Goal: Information Seeking & Learning: Learn about a topic

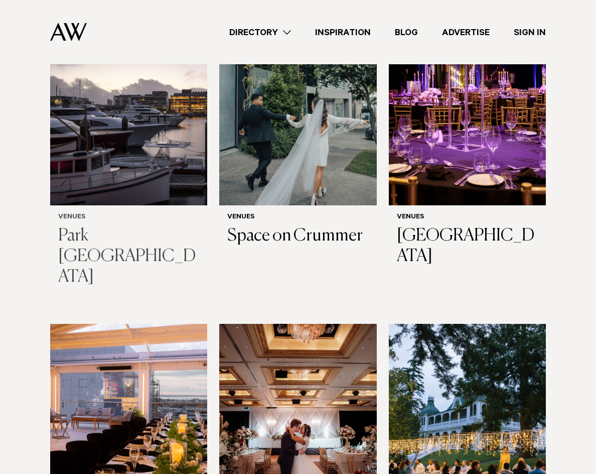
scroll to position [251, 0]
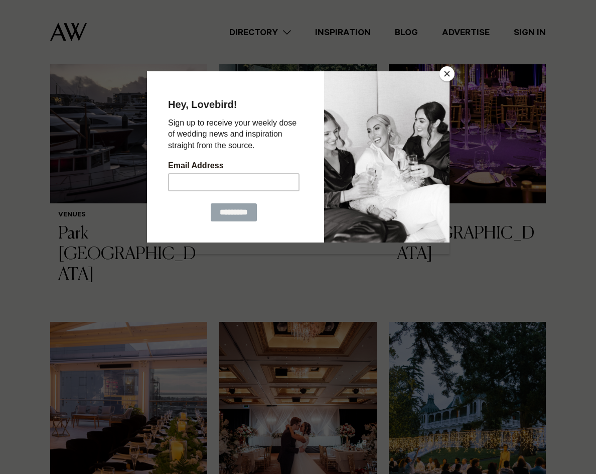
click at [452, 78] on button "Close" at bounding box center [447, 73] width 15 height 15
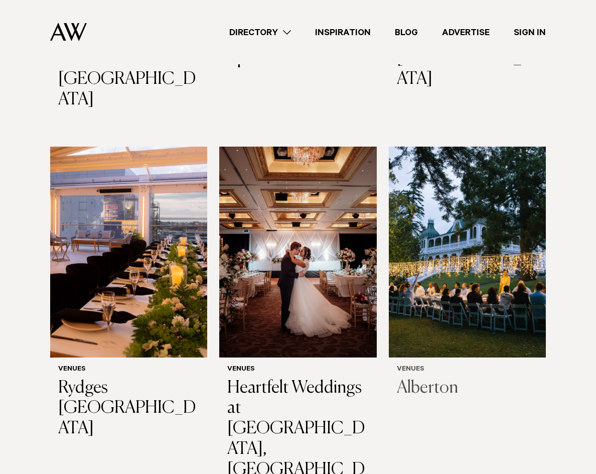
scroll to position [452, 0]
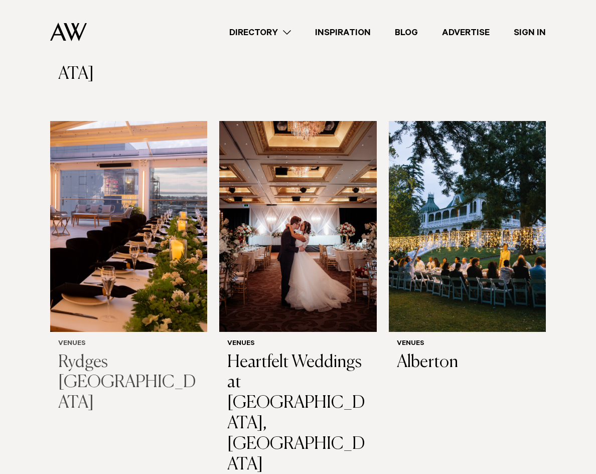
click at [123, 278] on img at bounding box center [128, 226] width 157 height 211
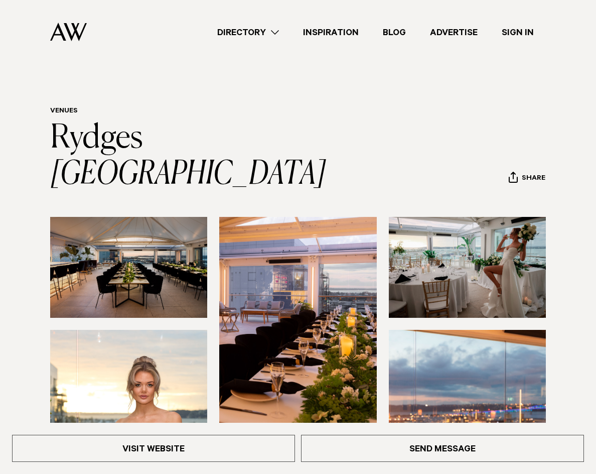
click at [170, 247] on img at bounding box center [128, 267] width 157 height 101
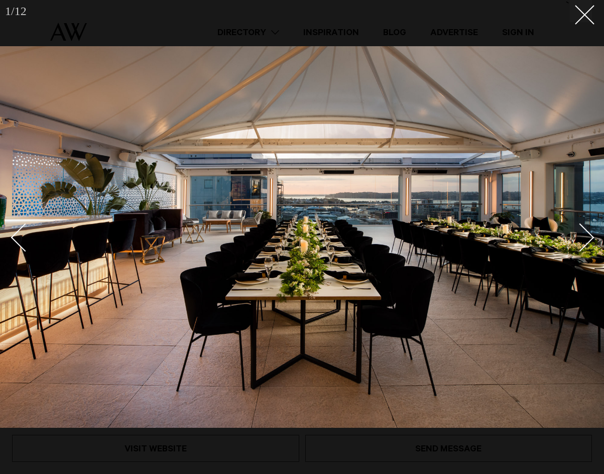
click at [579, 248] on div "Next slide" at bounding box center [580, 237] width 29 height 29
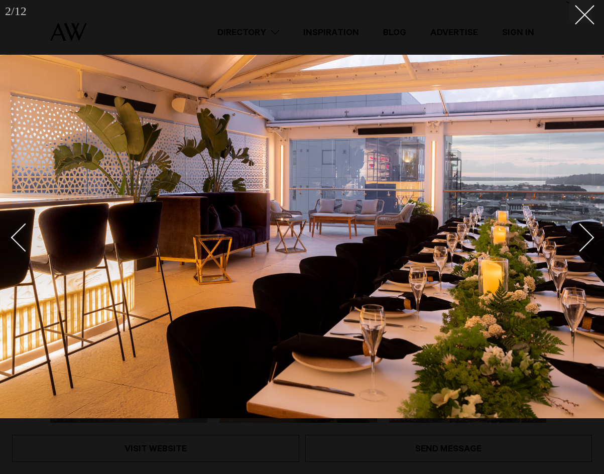
click at [594, 235] on img at bounding box center [302, 236] width 604 height 363
click at [587, 234] on div "Next slide" at bounding box center [580, 237] width 29 height 29
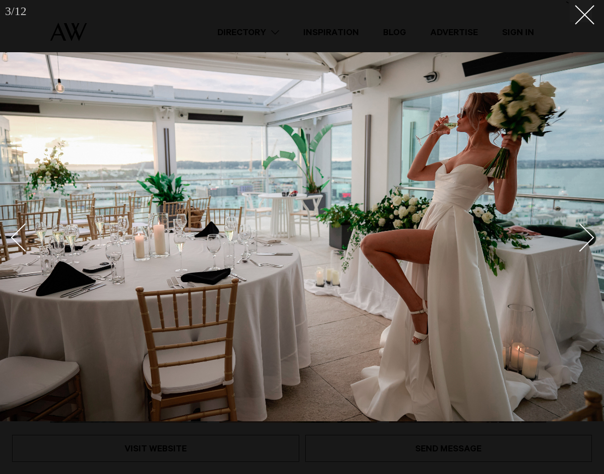
click at [586, 243] on div "Next slide" at bounding box center [580, 237] width 29 height 29
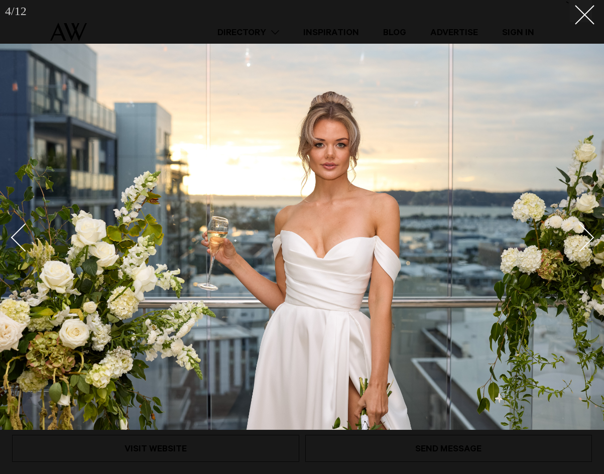
click at [584, 243] on div "Next slide" at bounding box center [580, 237] width 29 height 29
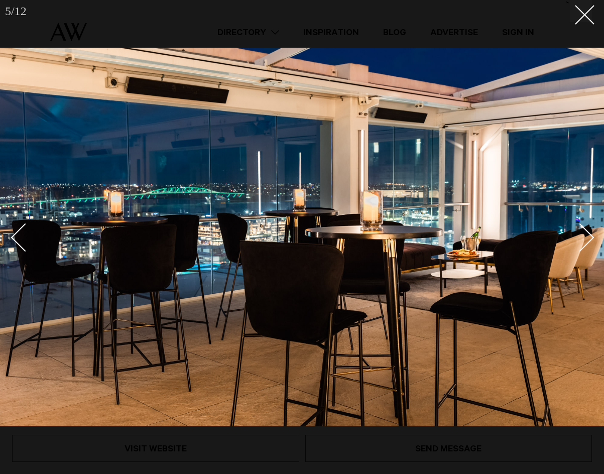
click at [584, 243] on div "Next slide" at bounding box center [580, 237] width 29 height 29
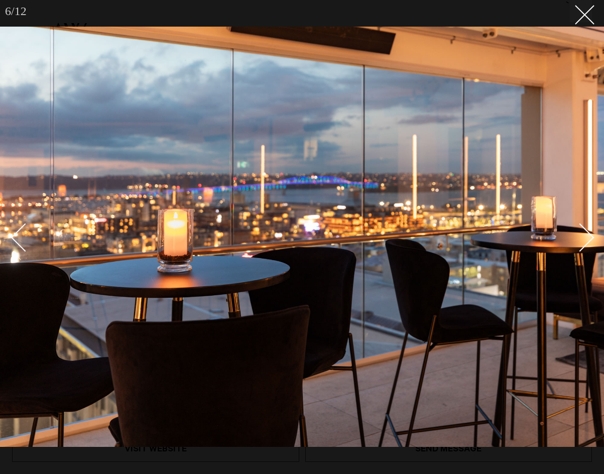
click at [595, 241] on img at bounding box center [302, 237] width 604 height 420
click at [594, 240] on img at bounding box center [302, 237] width 604 height 420
click at [593, 234] on img at bounding box center [302, 237] width 604 height 420
click at [22, 225] on link at bounding box center [29, 237] width 35 height 50
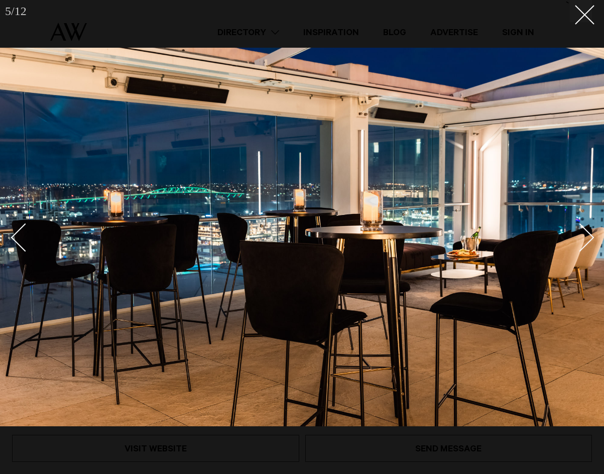
click at [22, 225] on link at bounding box center [29, 237] width 35 height 50
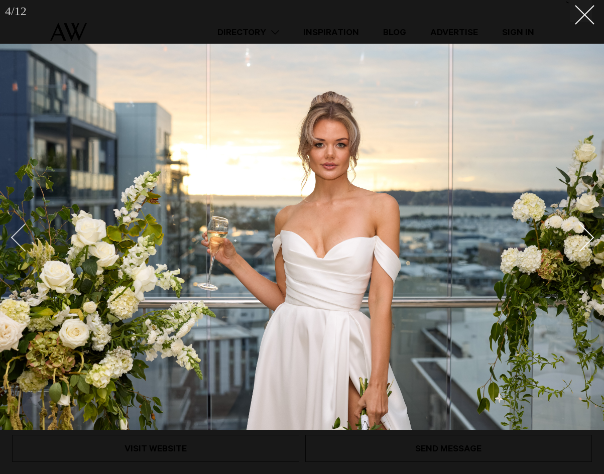
click at [18, 232] on div "Previous slide" at bounding box center [25, 237] width 29 height 29
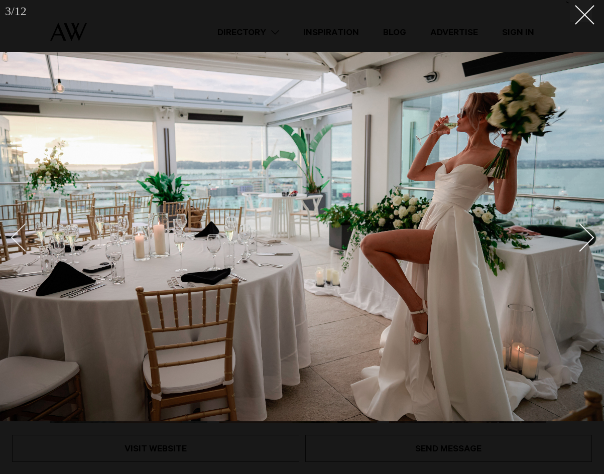
click at [20, 231] on div "Previous slide" at bounding box center [25, 237] width 29 height 29
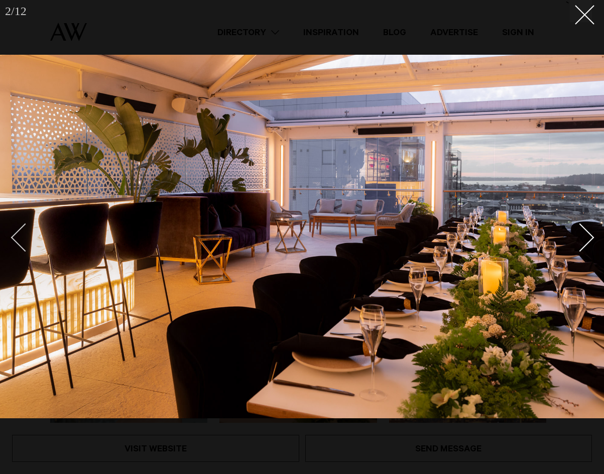
click at [19, 231] on div "Previous slide" at bounding box center [25, 237] width 29 height 29
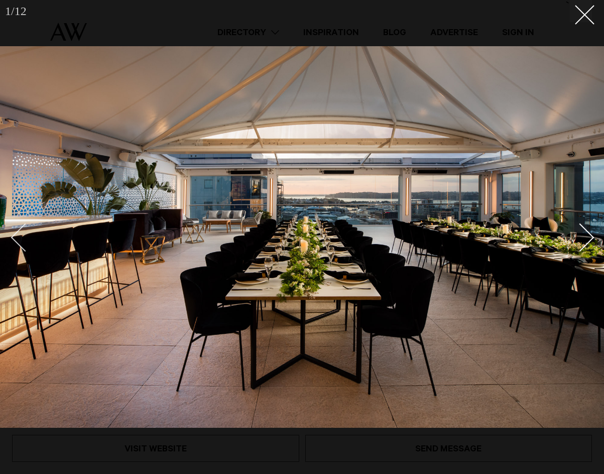
click at [26, 244] on div "Previous slide" at bounding box center [25, 237] width 29 height 29
click at [580, 243] on div "Next slide" at bounding box center [580, 237] width 29 height 29
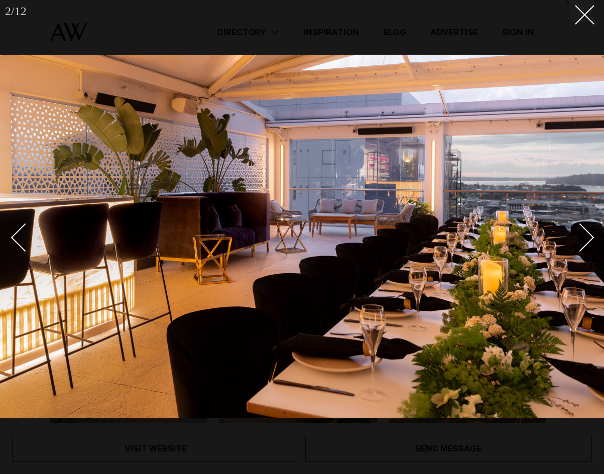
click at [580, 243] on div "Next slide" at bounding box center [580, 237] width 29 height 29
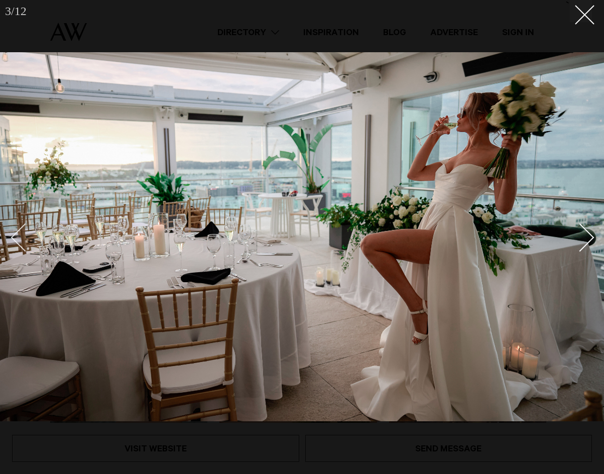
click at [22, 237] on div "Previous slide" at bounding box center [25, 237] width 29 height 29
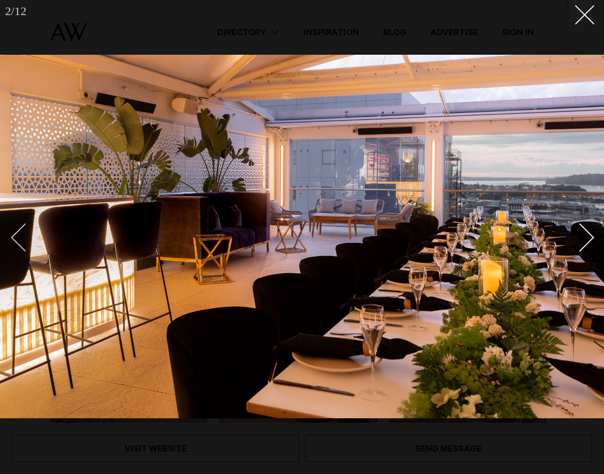
click at [23, 228] on div "Previous slide" at bounding box center [25, 237] width 29 height 29
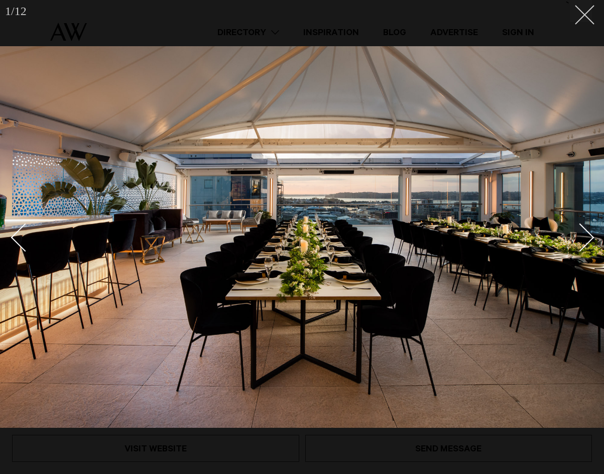
click at [587, 15] on button at bounding box center [581, 11] width 22 height 22
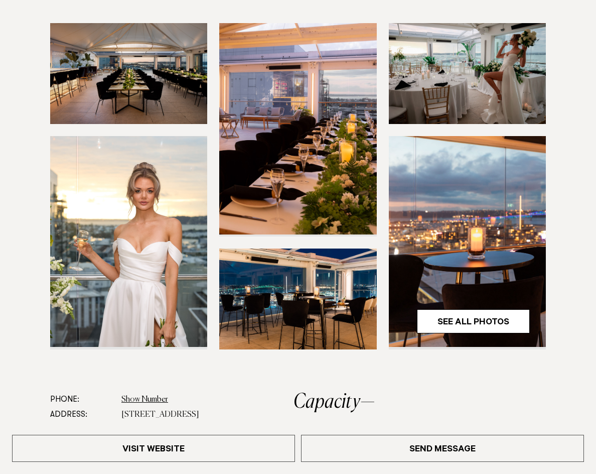
scroll to position [201, 0]
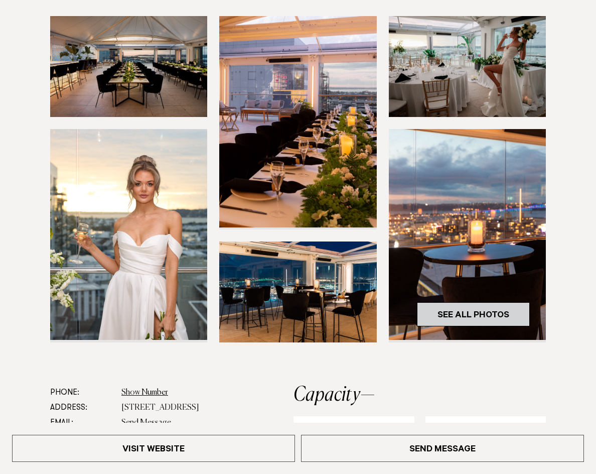
click at [494, 302] on link "See All Photos" at bounding box center [473, 314] width 113 height 24
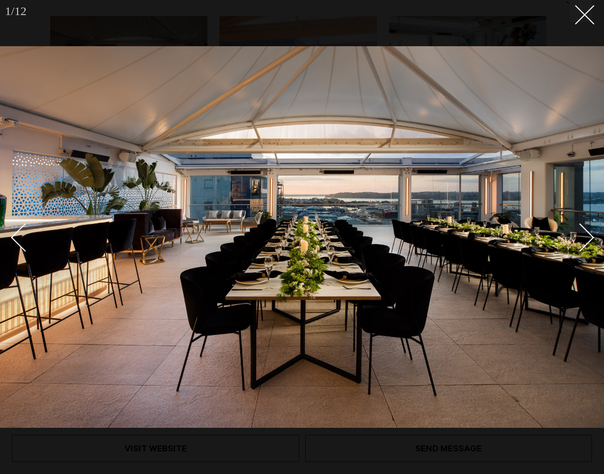
click at [581, 249] on div "Next slide" at bounding box center [580, 237] width 29 height 29
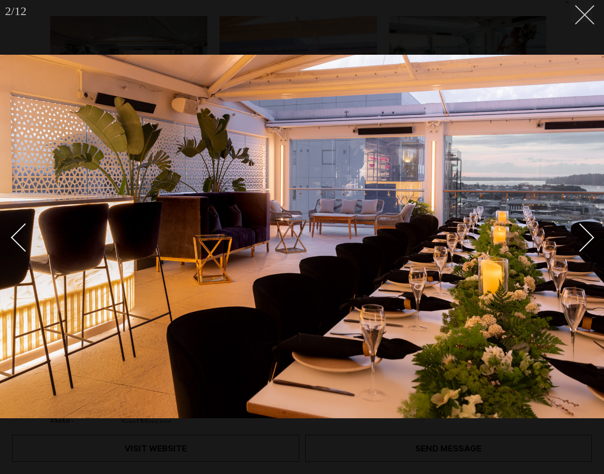
click at [572, 20] on button at bounding box center [581, 11] width 22 height 22
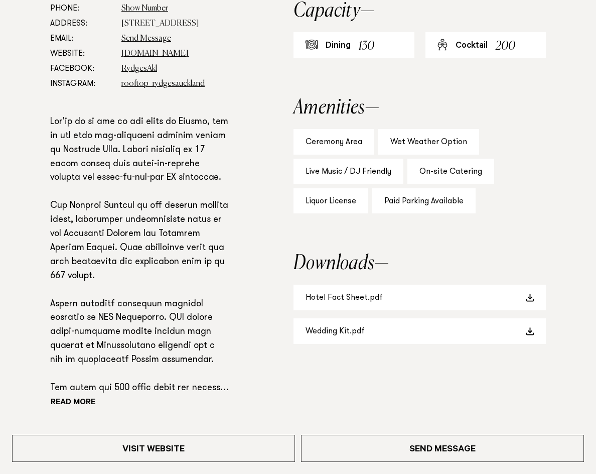
scroll to position [602, 0]
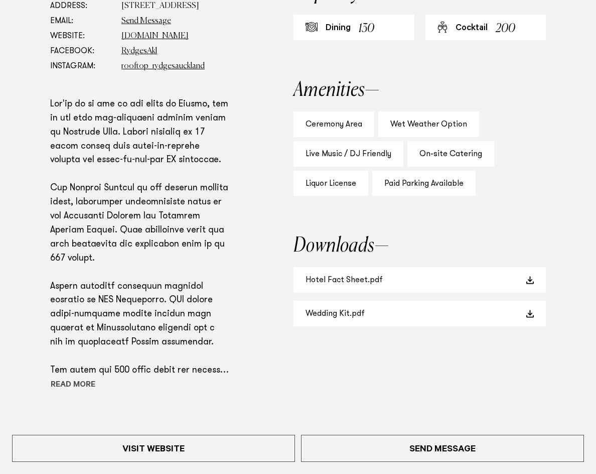
click at [82, 378] on button "Read more" at bounding box center [95, 385] width 90 height 15
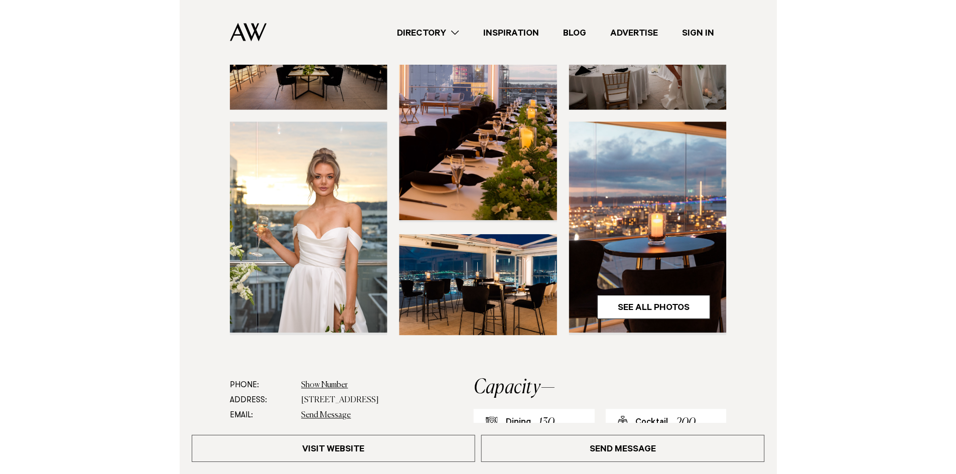
scroll to position [151, 0]
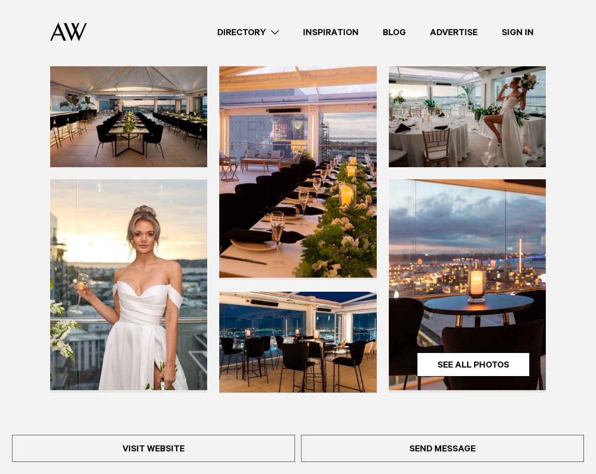
click at [465, 353] on img at bounding box center [467, 284] width 157 height 211
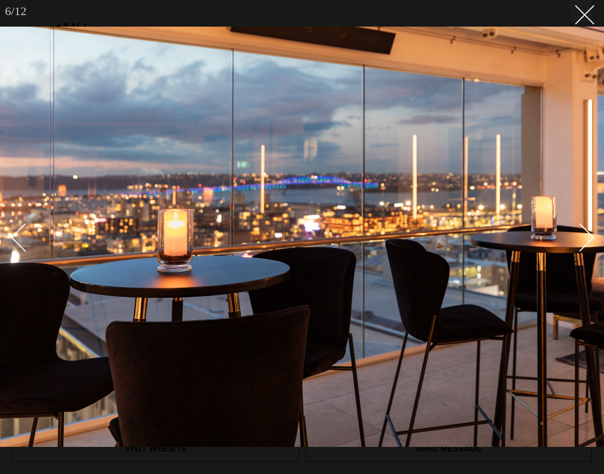
click at [577, 244] on div "Next slide" at bounding box center [580, 237] width 29 height 29
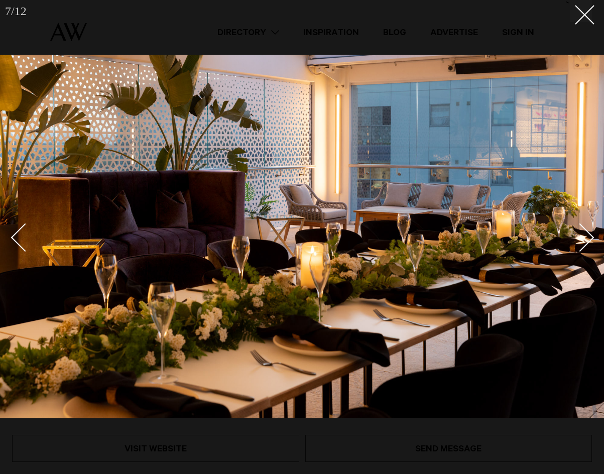
click at [577, 244] on div "Next slide" at bounding box center [580, 237] width 29 height 29
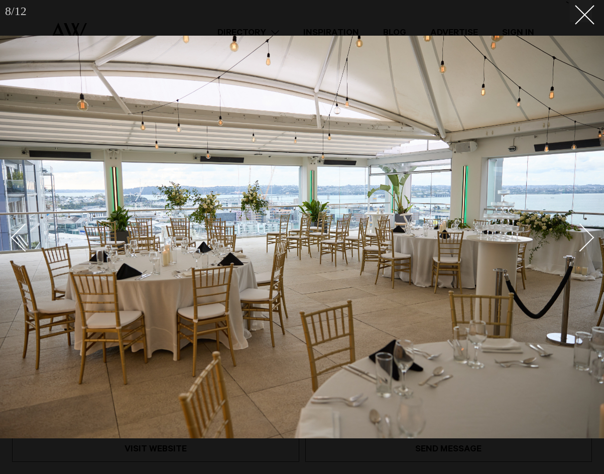
click at [585, 252] on link at bounding box center [574, 237] width 35 height 50
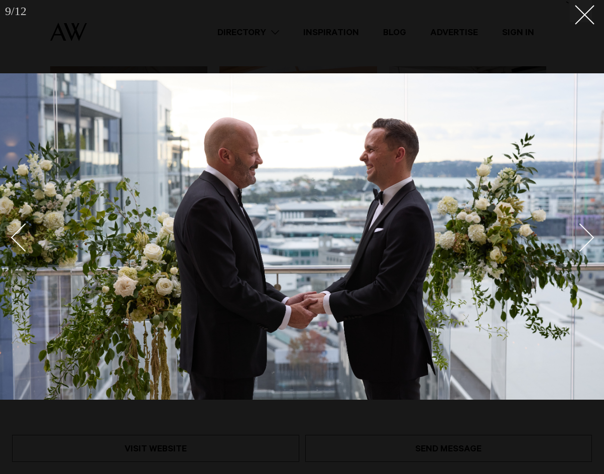
click at [585, 252] on link at bounding box center [574, 237] width 35 height 50
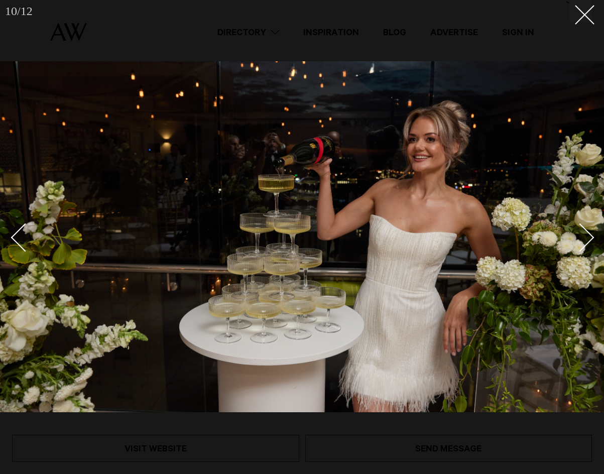
click at [585, 252] on link at bounding box center [574, 237] width 35 height 50
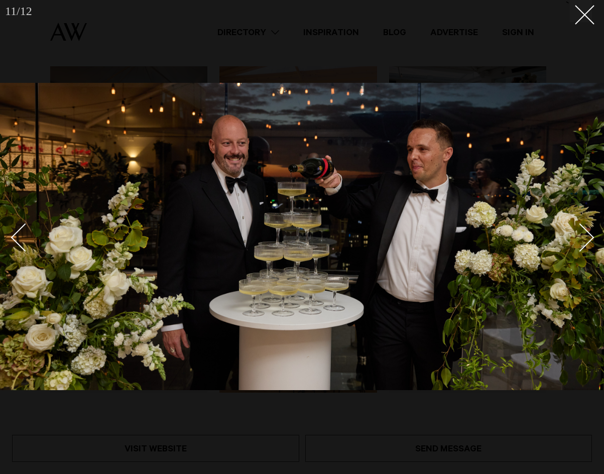
click at [585, 252] on link at bounding box center [574, 237] width 35 height 50
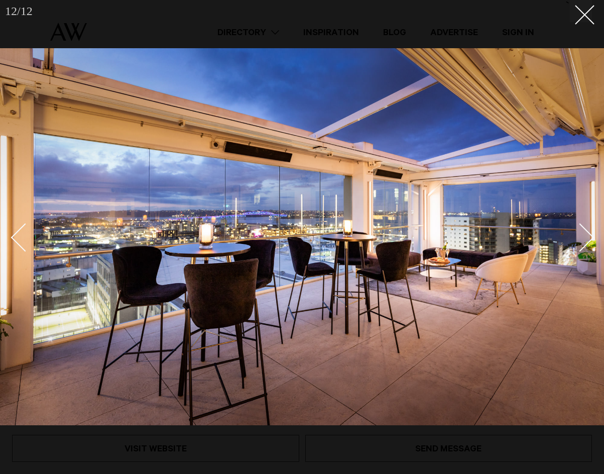
click at [585, 252] on link at bounding box center [574, 237] width 35 height 50
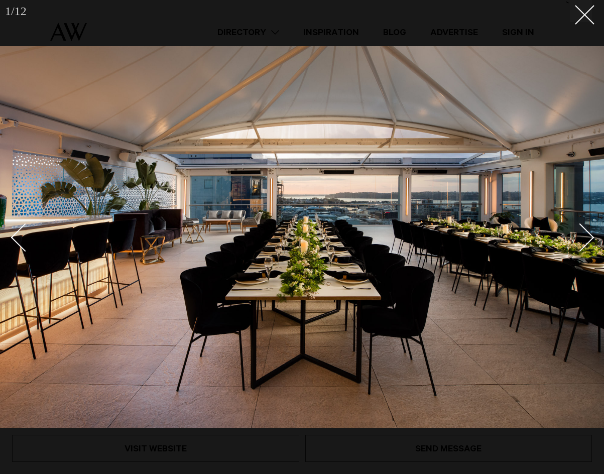
click at [585, 252] on link at bounding box center [574, 237] width 35 height 50
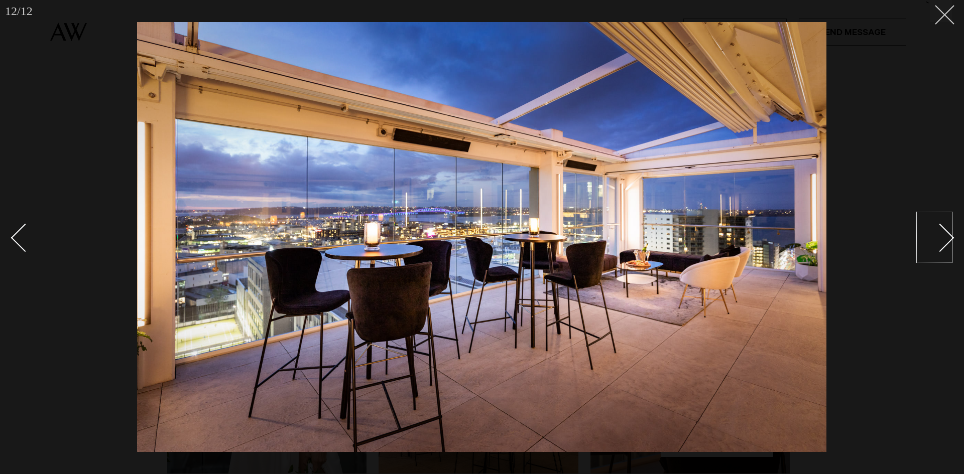
click at [596, 15] on button at bounding box center [941, 11] width 22 height 22
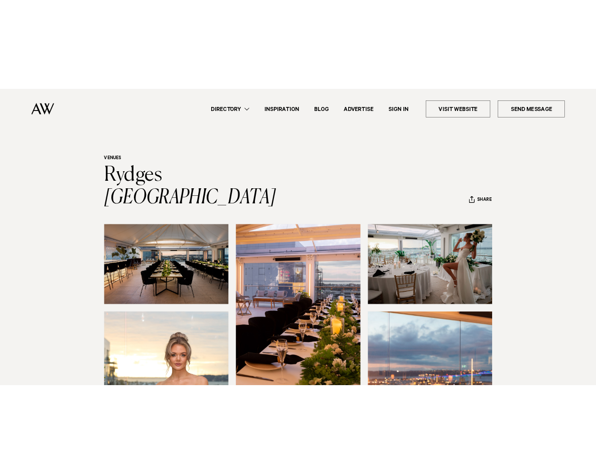
scroll to position [50, 0]
